Goal: Check status: Check status

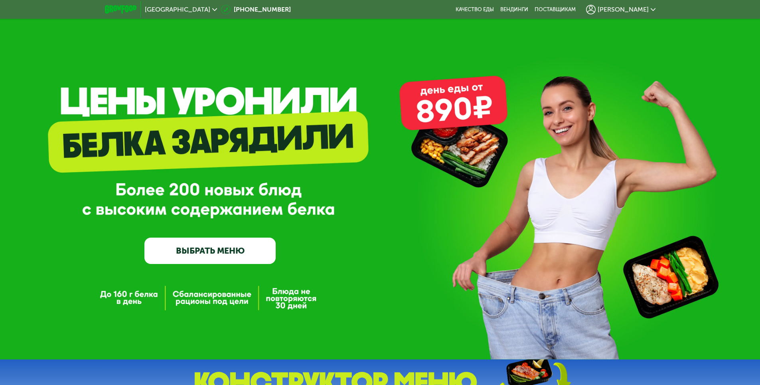
click at [631, 11] on span "[PERSON_NAME]" at bounding box center [623, 9] width 51 height 6
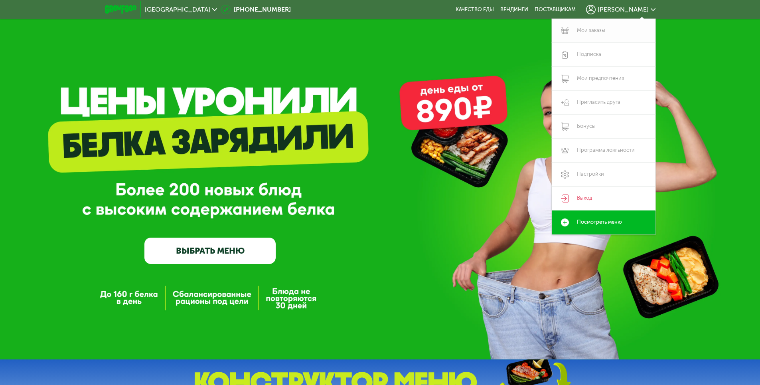
click at [598, 27] on link "Мои заказы" at bounding box center [604, 31] width 104 height 24
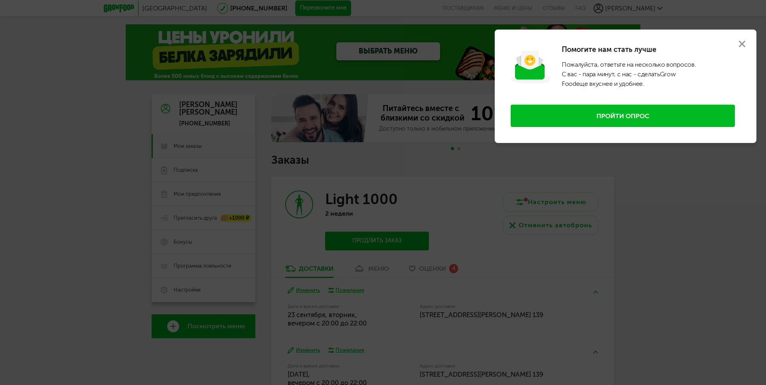
click at [740, 43] on icon at bounding box center [742, 44] width 6 height 6
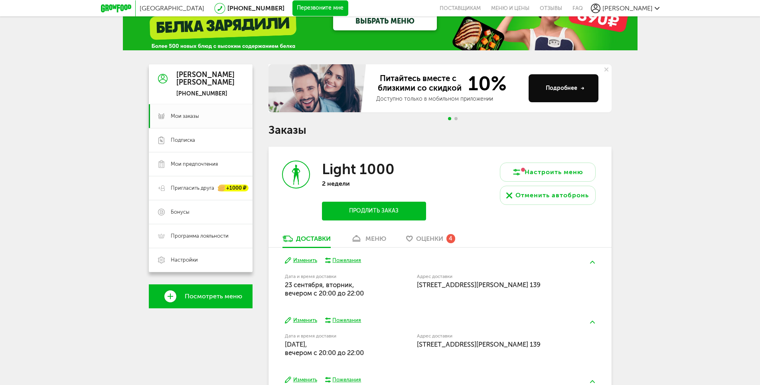
scroll to position [120, 0]
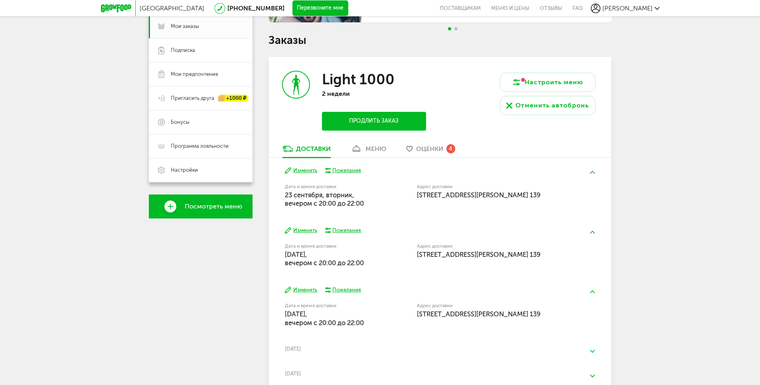
click at [359, 147] on use at bounding box center [356, 148] width 8 height 6
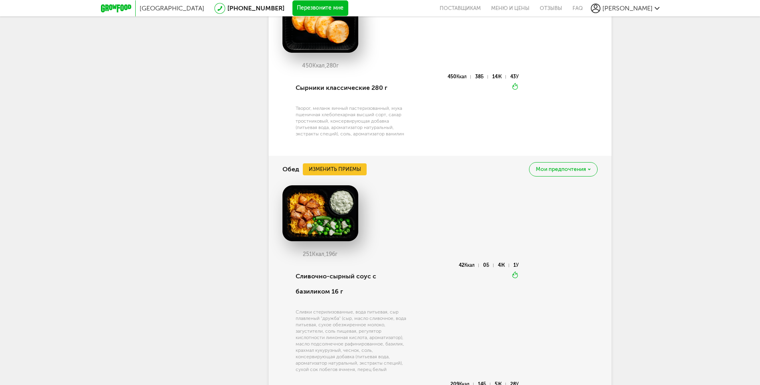
scroll to position [479, 0]
